Goal: Transaction & Acquisition: Purchase product/service

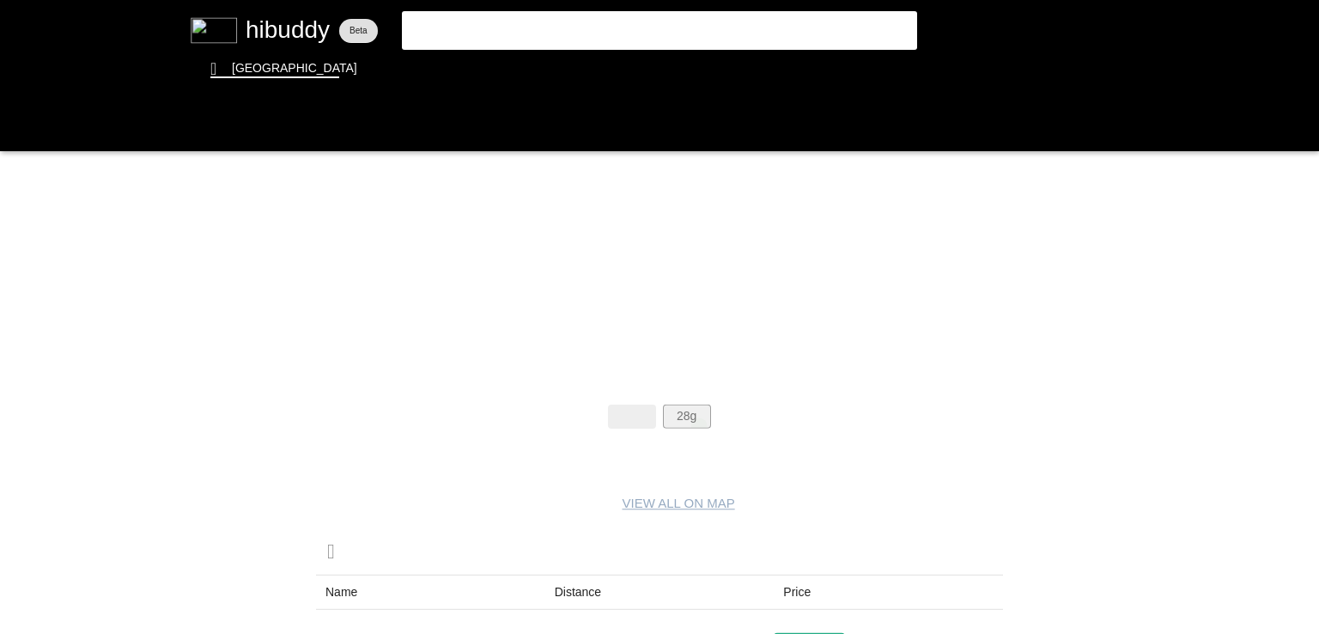
click at [699, 426] on flt-glass-pane at bounding box center [659, 317] width 1319 height 634
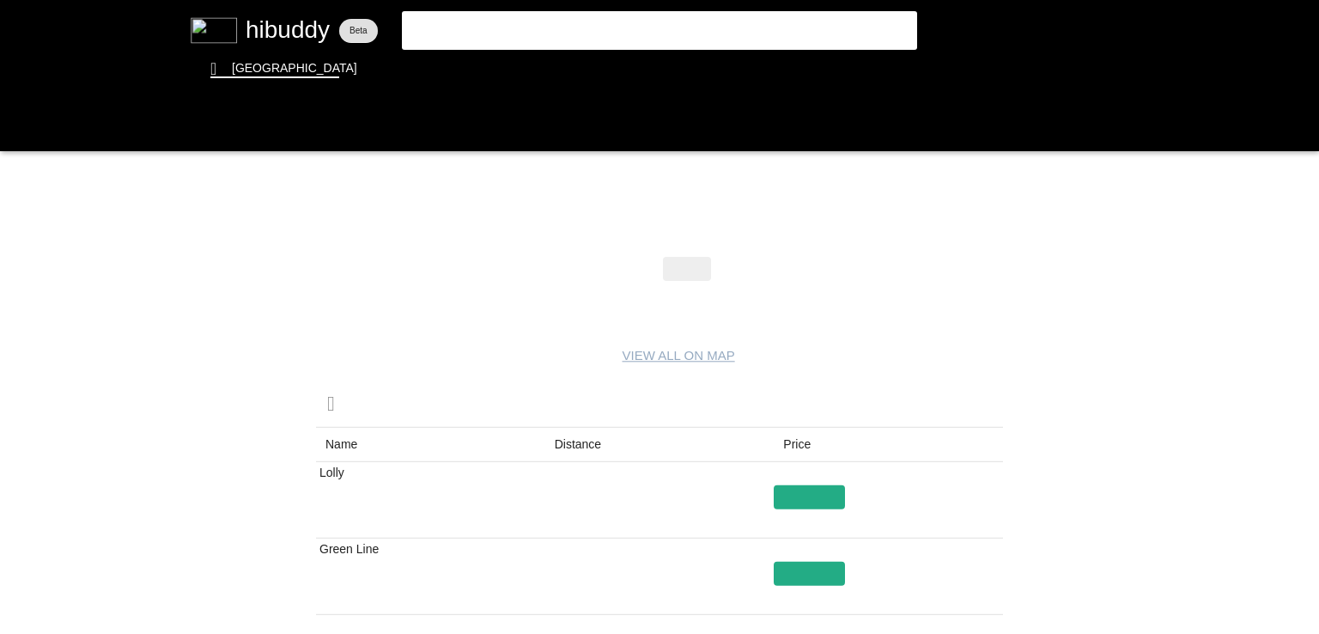
click at [565, 438] on flt-glass-pane at bounding box center [659, 317] width 1319 height 634
click at [706, 297] on flt-glass-pane at bounding box center [659, 317] width 1319 height 634
click at [697, 317] on flt-glass-pane at bounding box center [659, 317] width 1319 height 634
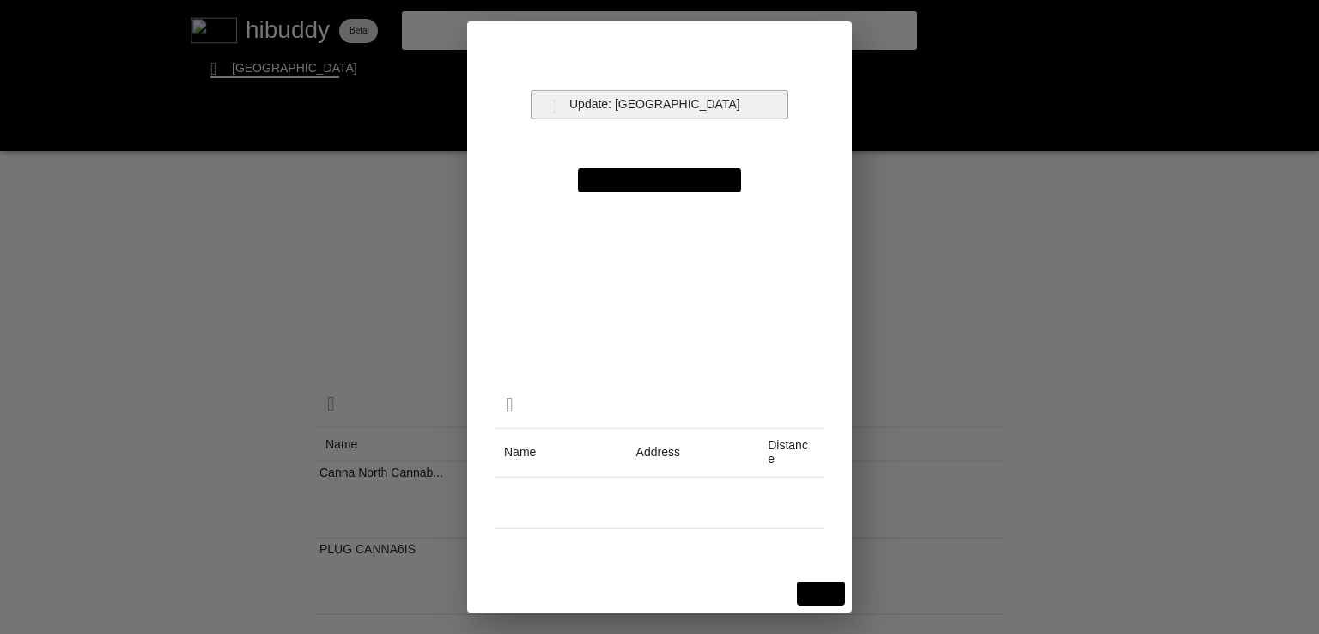
click at [735, 100] on flt-glass-pane at bounding box center [659, 317] width 1319 height 634
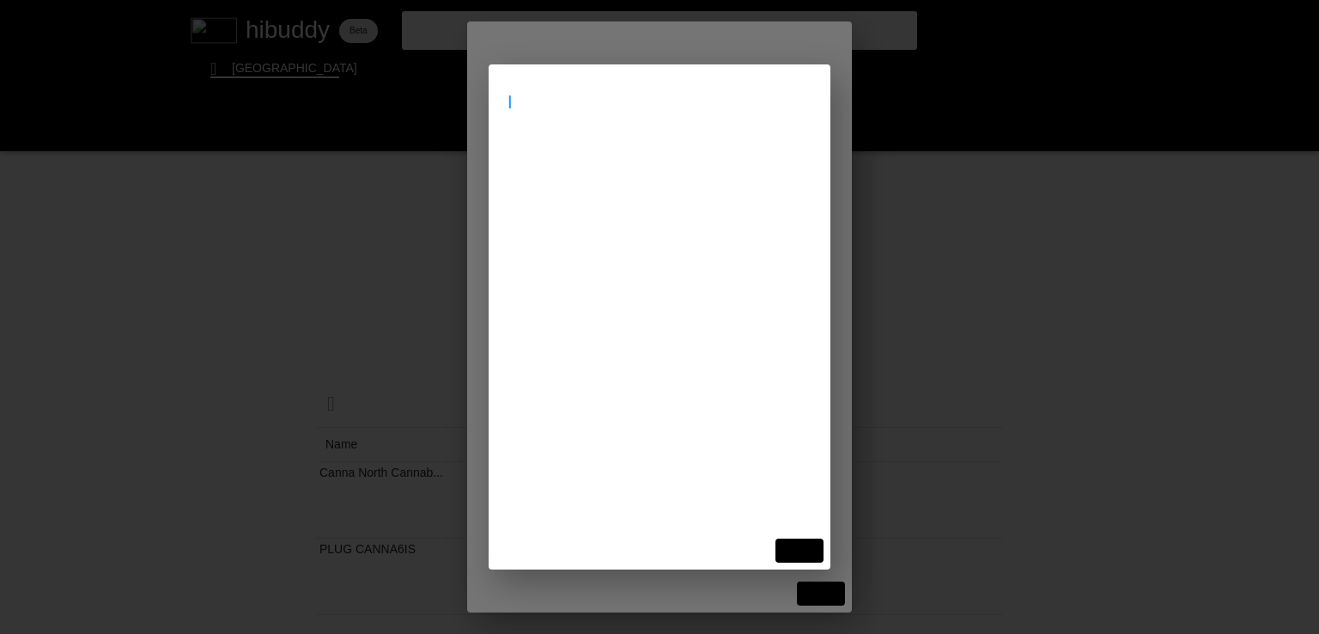
click at [735, 100] on flt-glass-pane at bounding box center [659, 317] width 1319 height 634
type input "l6e1h1"
click at [570, 162] on flt-glass-pane at bounding box center [659, 317] width 1319 height 634
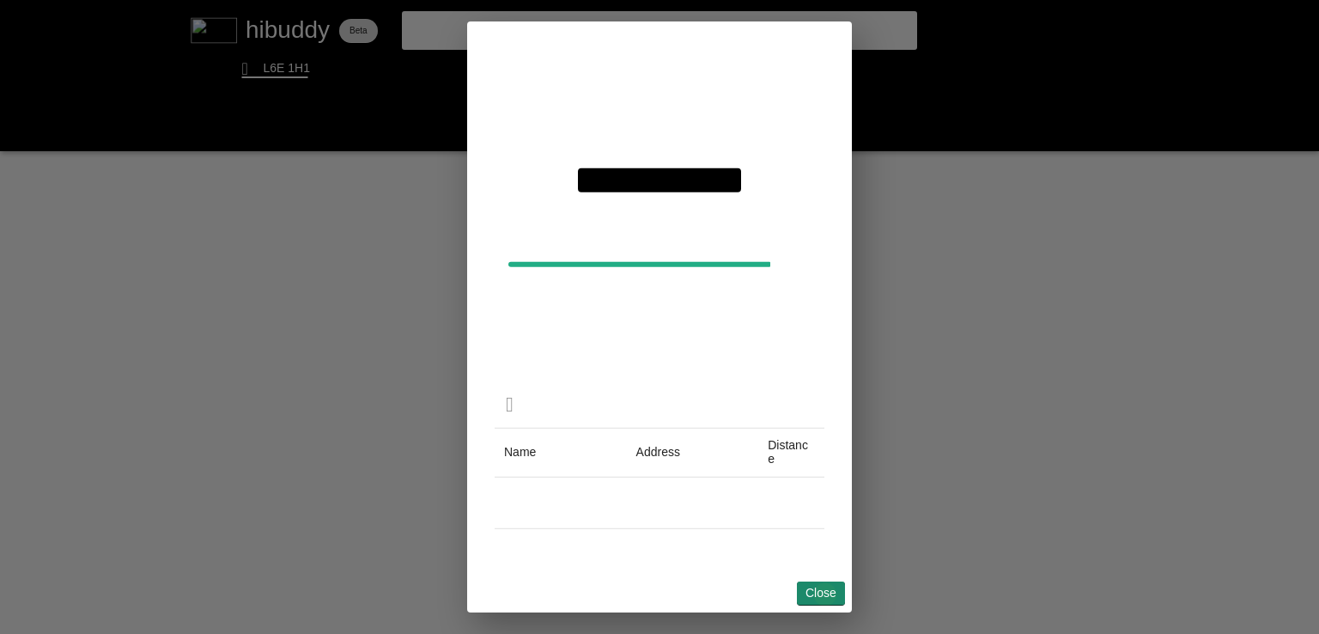
click at [825, 594] on flt-glass-pane at bounding box center [659, 317] width 1319 height 634
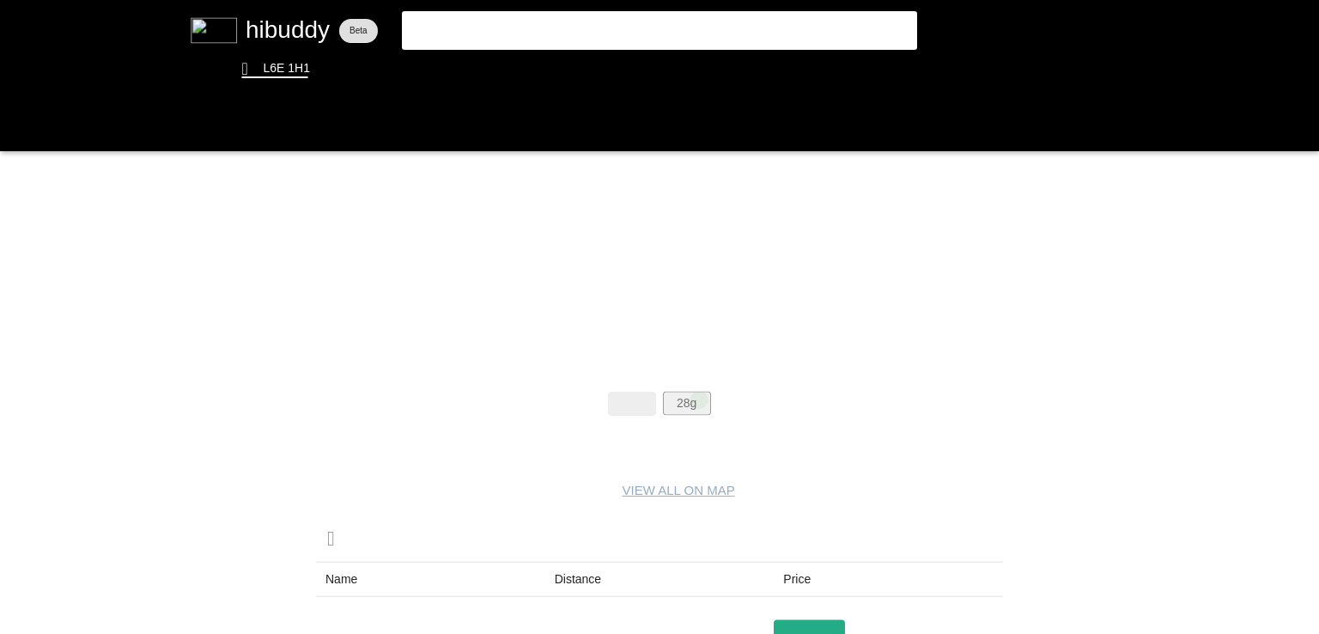
click at [699, 399] on flt-glass-pane at bounding box center [659, 317] width 1319 height 634
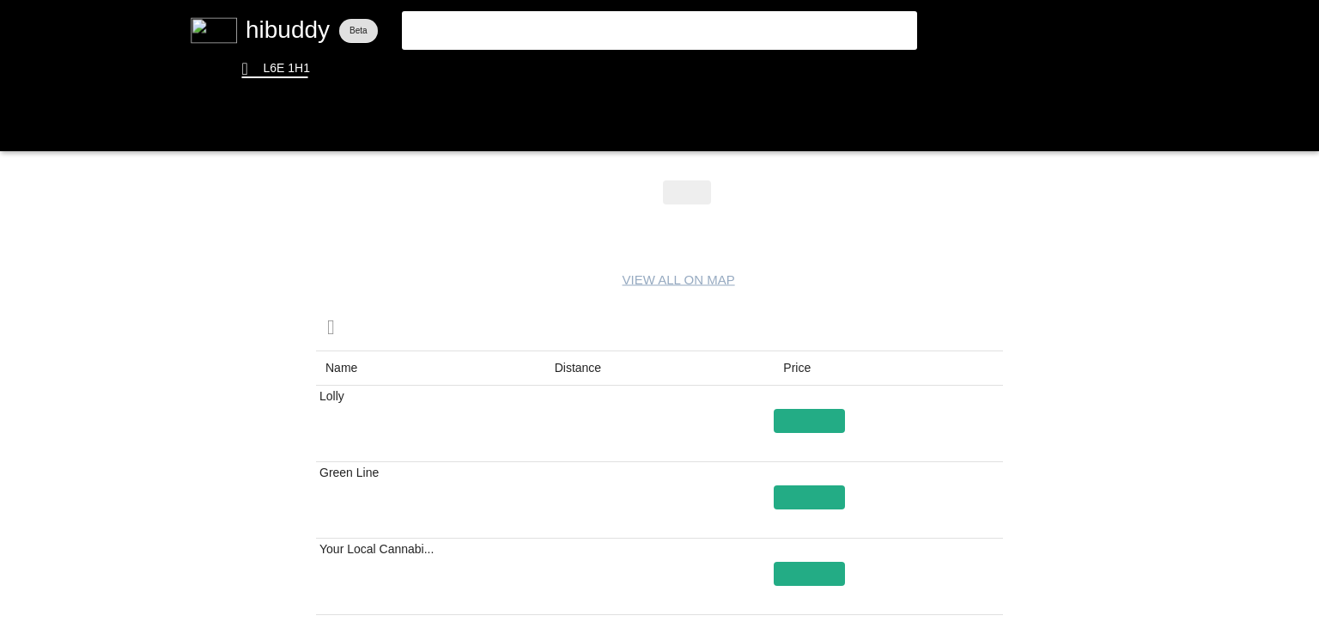
click at [565, 356] on flt-glass-pane at bounding box center [659, 317] width 1319 height 634
click at [795, 502] on flt-glass-pane at bounding box center [659, 317] width 1319 height 634
